Goal: Unclear

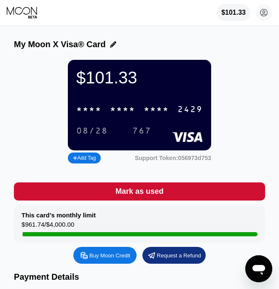
click at [125, 98] on div "$101.33 * * * * * * * * * * * * 2429 08/28 767" at bounding box center [139, 105] width 143 height 91
click at [131, 102] on div "$101.33 * * * * * * * * * * * * 2429 08/28 767" at bounding box center [139, 105] width 143 height 91
click at [128, 112] on div "* * * *" at bounding box center [122, 110] width 25 height 10
click at [232, 77] on div "$101.33 4513 6500 2413 2429 08/28 767 Add Tag Support Token: 056973d753" at bounding box center [139, 113] width 251 height 106
click at [124, 125] on div "4513 6500 2413 2429 08/28 767" at bounding box center [139, 116] width 126 height 31
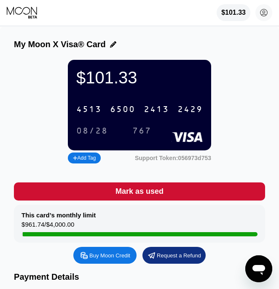
click at [237, 85] on div "$101.33 4513 6500 2413 2429 08/28 767 Add Tag Support Token: 056973d753" at bounding box center [139, 113] width 251 height 106
click at [246, 72] on div "$101.33 4513 6500 2413 2429 08/28 767 Add Tag Support Token: 056973d753" at bounding box center [139, 113] width 251 height 106
drag, startPoint x: 233, startPoint y: 72, endPoint x: 251, endPoint y: 85, distance: 22.6
click at [233, 72] on div "$101.33 4513 6500 2413 2429 08/28 767 Add Tag Support Token: 056973d753" at bounding box center [139, 113] width 251 height 106
drag, startPoint x: 232, startPoint y: 65, endPoint x: 254, endPoint y: 82, distance: 28.2
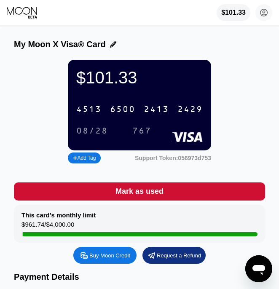
click at [232, 65] on div "$101.33 4513 6500 2413 2429 08/28 767 Add Tag Support Token: 056973d753" at bounding box center [139, 113] width 251 height 106
click at [243, 62] on div "$101.33 4513 6500 2413 2429 08/28 767 Add Tag Support Token: 056973d753" at bounding box center [139, 113] width 251 height 106
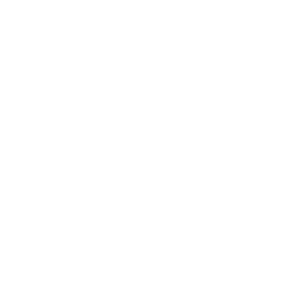
click at [122, 277] on div at bounding box center [142, 144] width 285 height 289
click at [188, 63] on div at bounding box center [142, 144] width 285 height 289
